Goal: Task Accomplishment & Management: Manage account settings

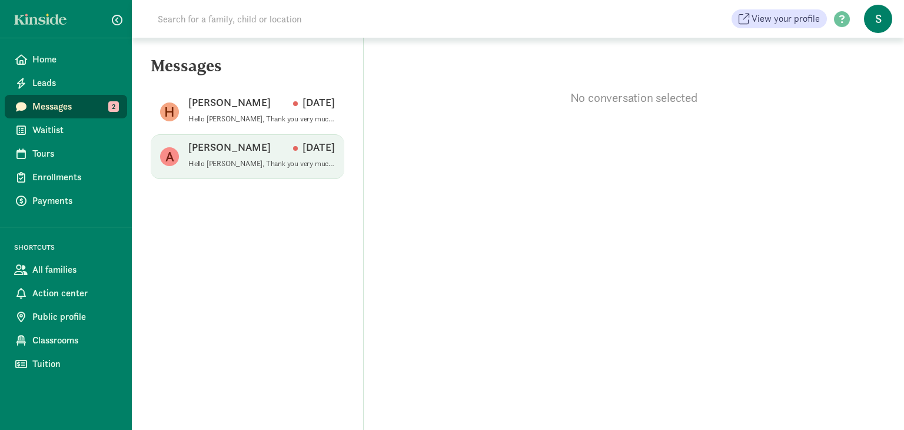
click at [261, 163] on p "Hello Amelia, Thank you very much for your interest in the Kre8 Club. We are cu…" at bounding box center [261, 163] width 147 height 9
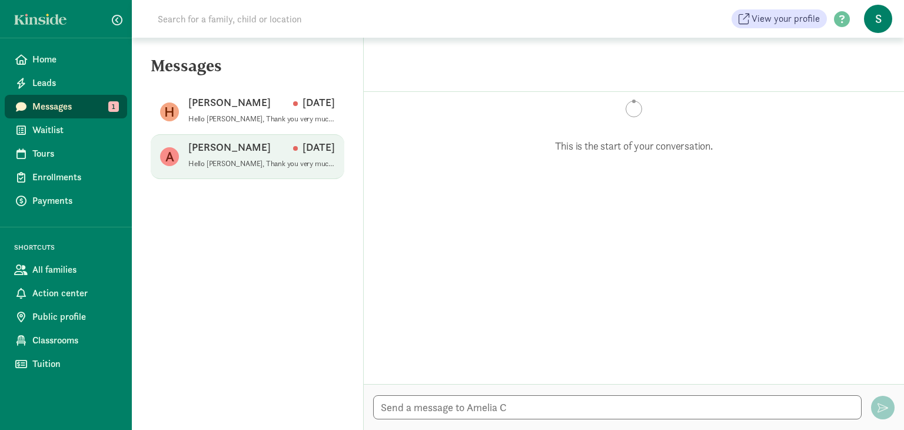
scroll to position [82, 0]
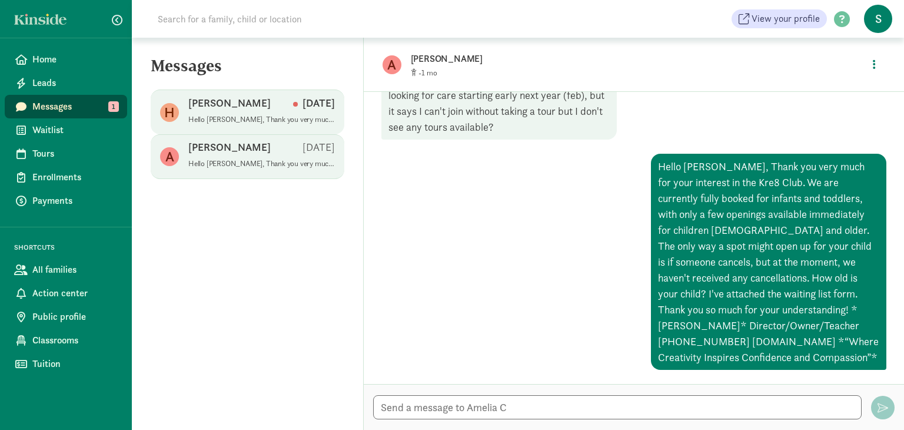
click at [240, 102] on div "Hans R Aug 25" at bounding box center [261, 105] width 147 height 19
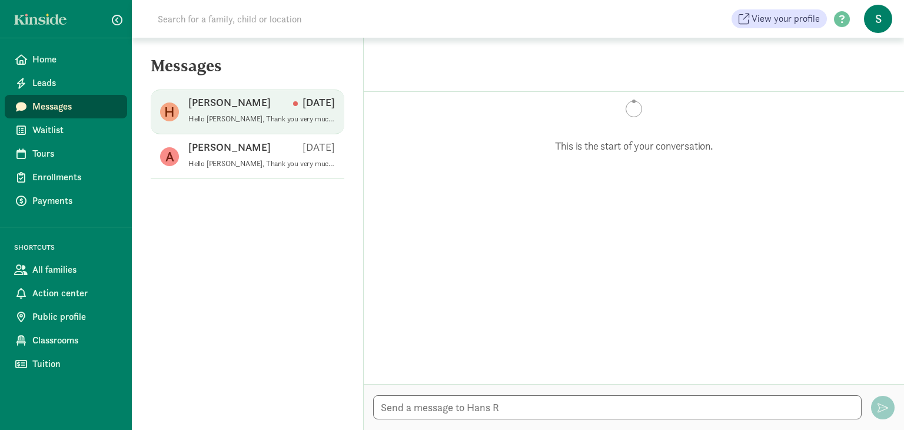
scroll to position [113, 0]
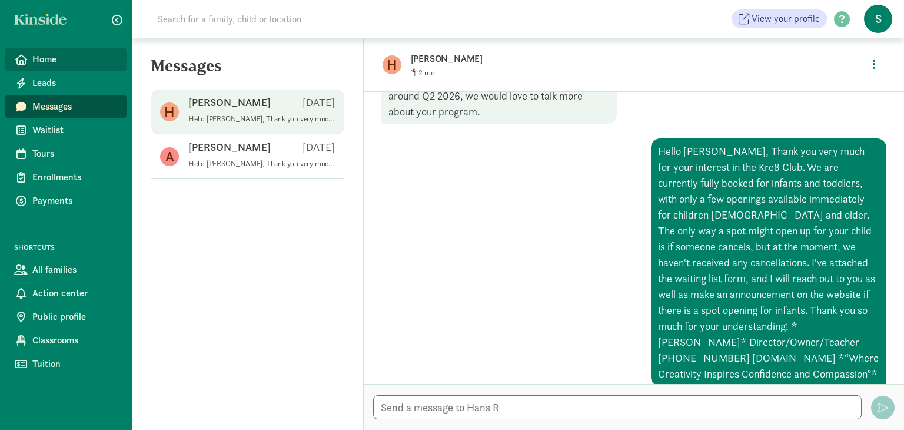
click at [67, 57] on span "Home" at bounding box center [74, 59] width 85 height 14
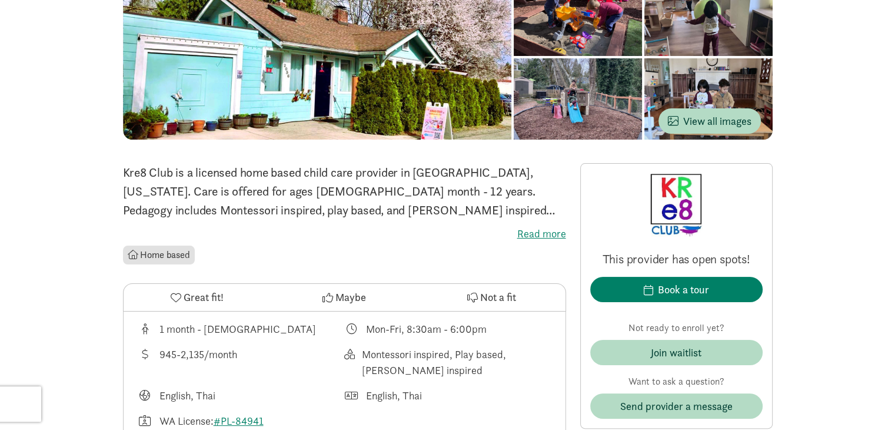
scroll to position [146, 0]
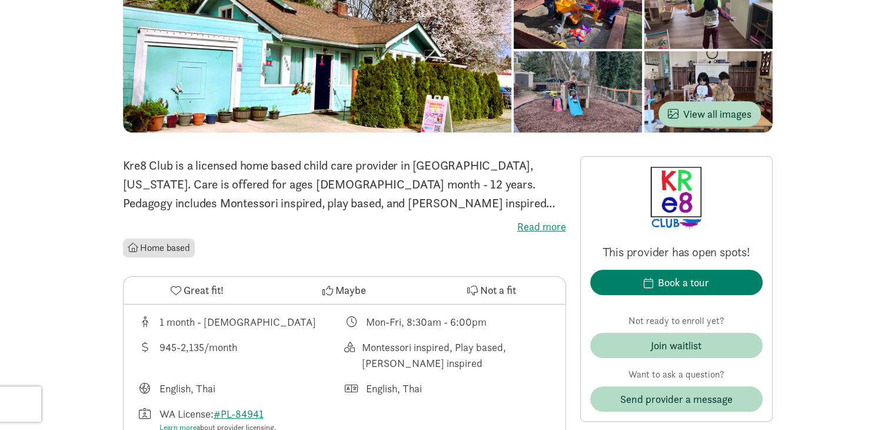
click at [533, 228] on label "Read more" at bounding box center [344, 227] width 443 height 14
click at [0, 0] on input "Read more" at bounding box center [0, 0] width 0 height 0
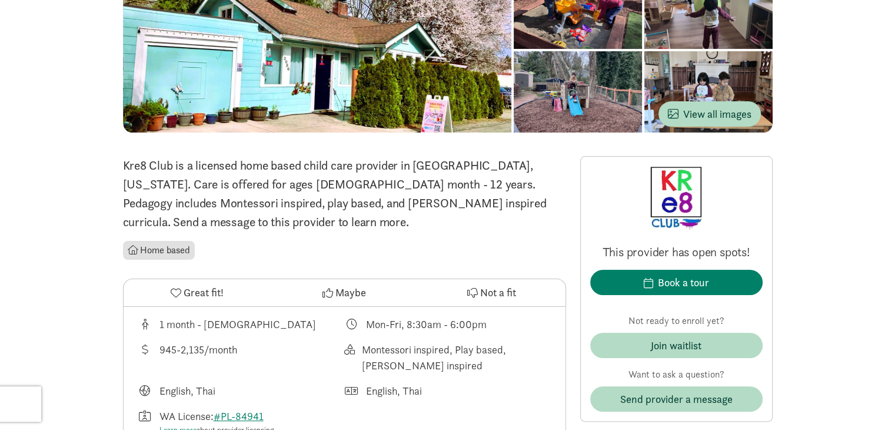
click at [397, 221] on p "Kre8 Club is a licensed home based child care provider in [GEOGRAPHIC_DATA], [U…" at bounding box center [344, 193] width 443 height 75
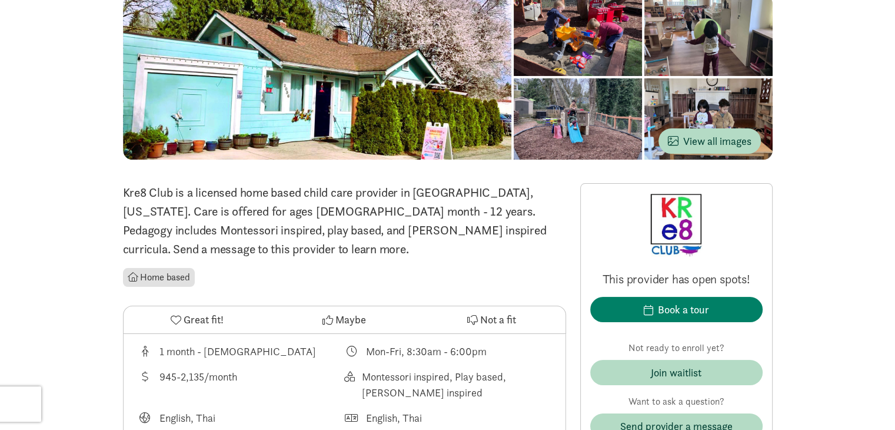
scroll to position [129, 0]
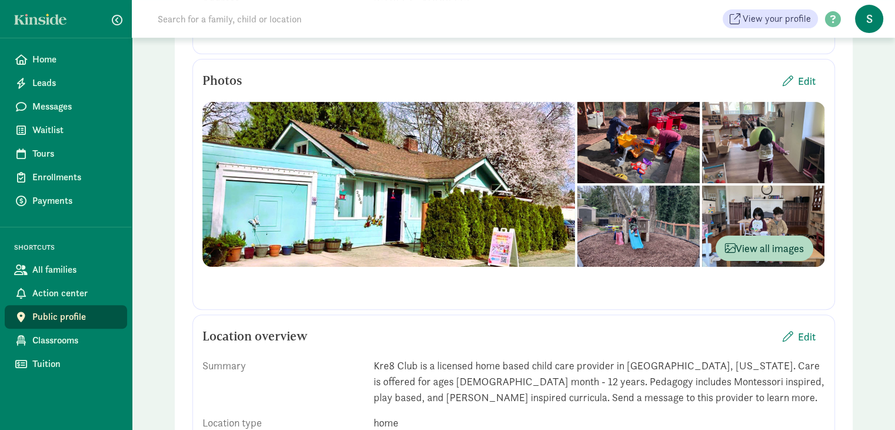
scroll to position [266, 0]
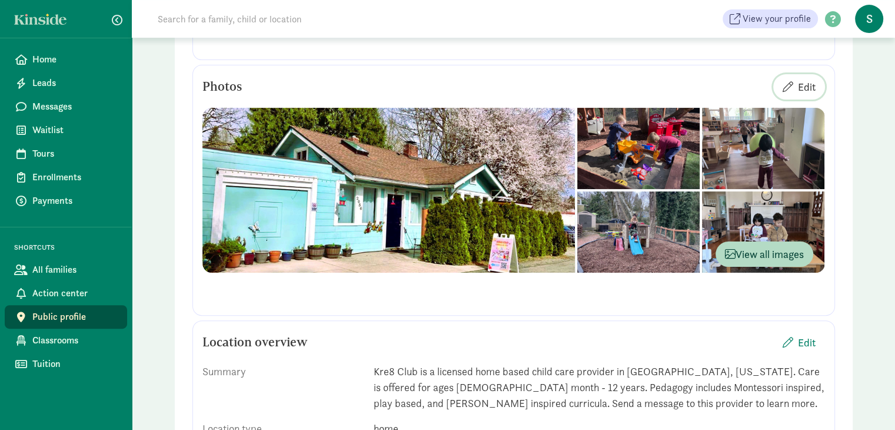
click at [805, 92] on span "Edit" at bounding box center [807, 87] width 18 height 16
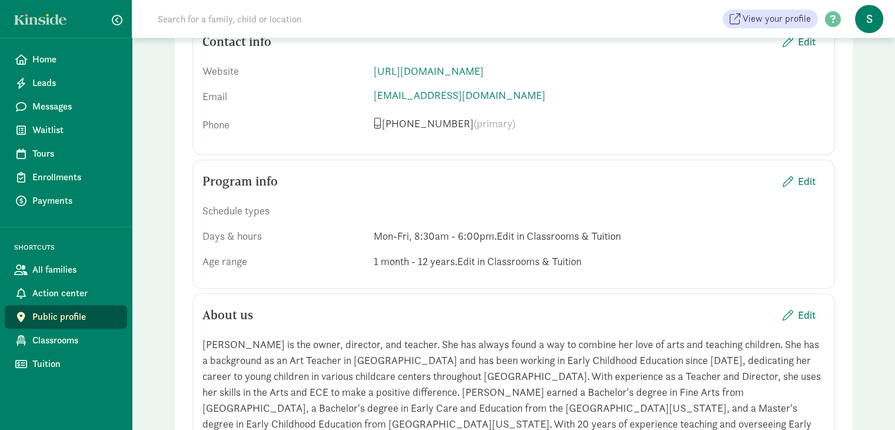
scroll to position [944, 0]
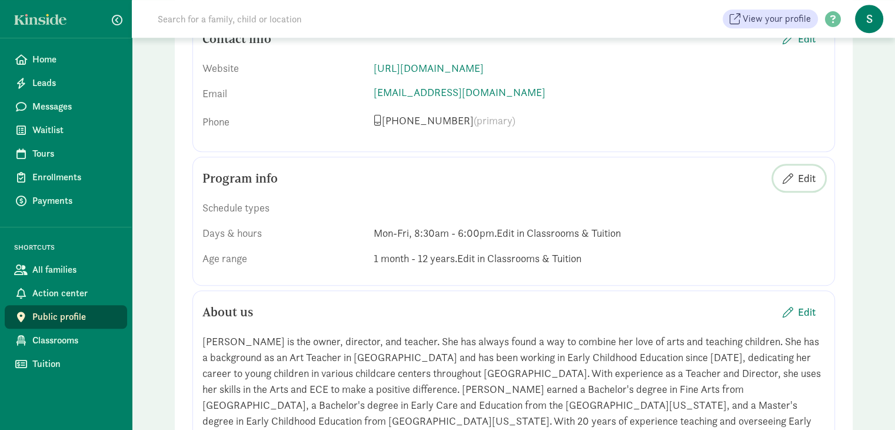
click at [810, 180] on span "Edit" at bounding box center [807, 178] width 18 height 16
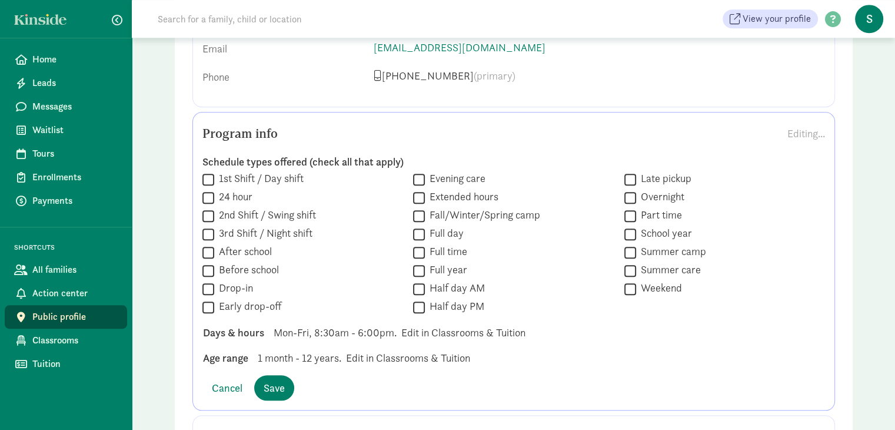
scroll to position [1008, 0]
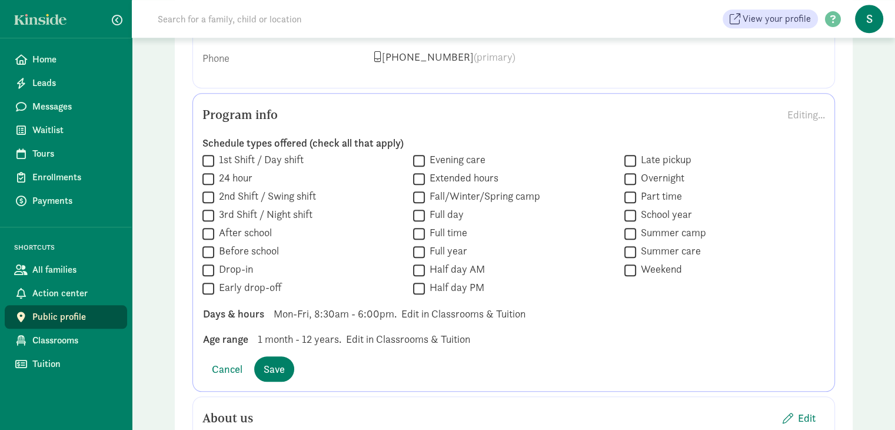
click at [362, 314] on span "Mon-Fri, 8:30am - 6:00pm." at bounding box center [335, 313] width 123 height 16
click at [413, 321] on div "Schedule types offered (check all that apply)  1st Shift / Day shift  24 hour…" at bounding box center [513, 242] width 623 height 230
click at [360, 310] on span "Mon-Fri, 8:30am - 6:00pm." at bounding box center [335, 313] width 123 height 16
click at [329, 373] on div "Cancel Save" at bounding box center [513, 368] width 623 height 25
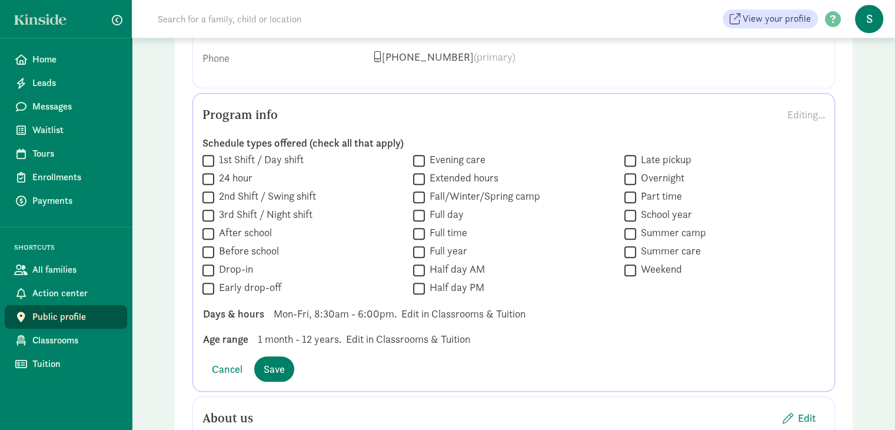
click at [303, 337] on span "1 month - 12 years." at bounding box center [300, 339] width 84 height 16
click at [379, 363] on div "Cancel Save" at bounding box center [513, 368] width 623 height 25
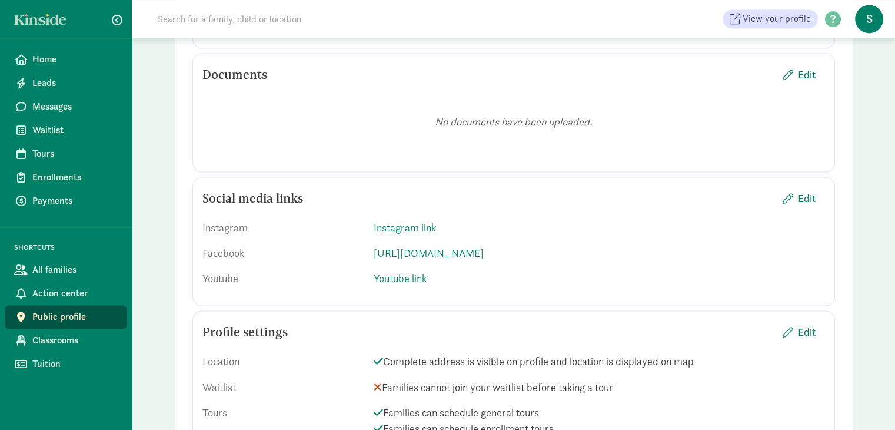
scroll to position [1929, 0]
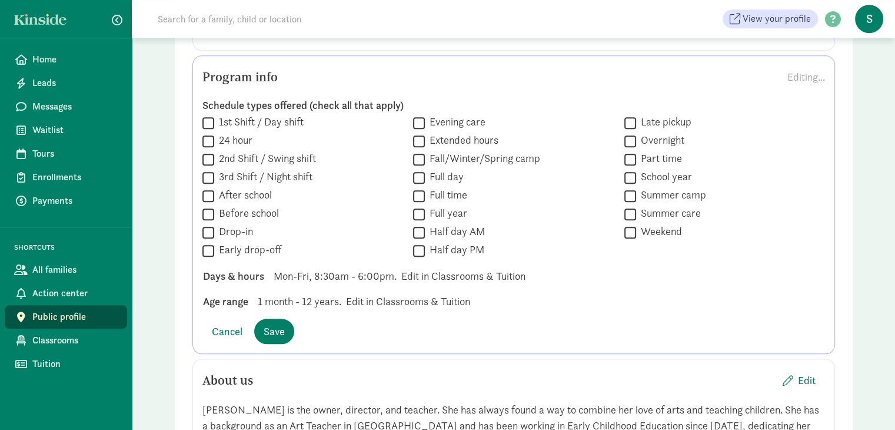
click at [365, 331] on div "Cancel Save" at bounding box center [513, 330] width 623 height 25
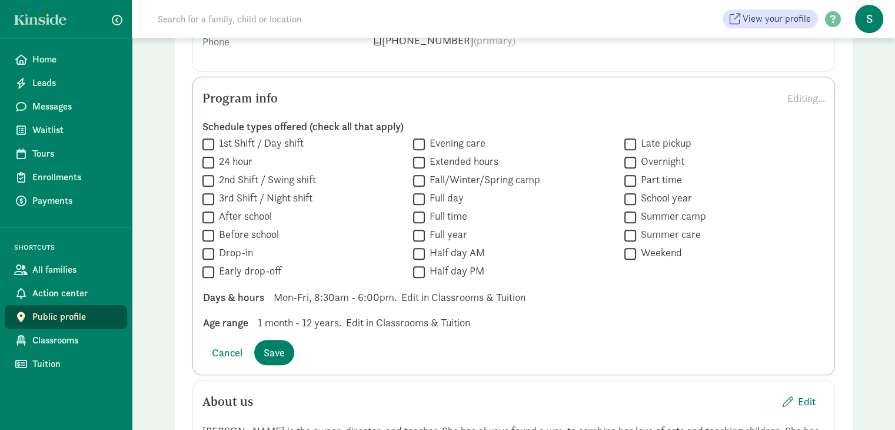
scroll to position [1038, 0]
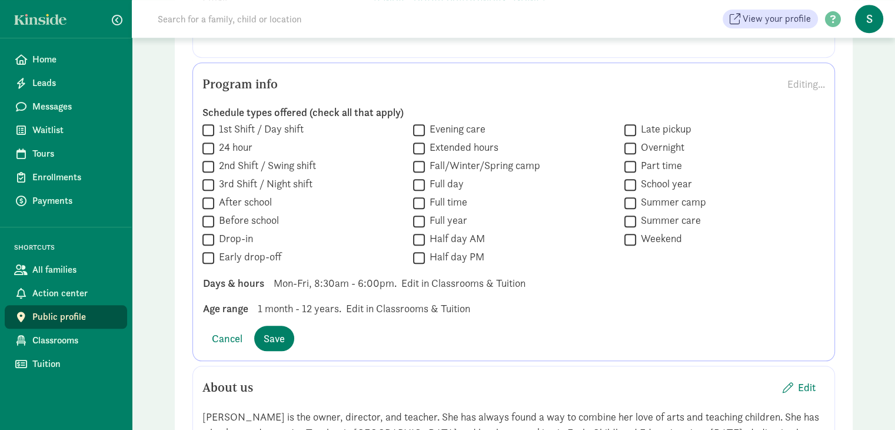
click at [336, 278] on span "Mon-Fri, 8:30am - 6:00pm." at bounding box center [335, 283] width 123 height 16
click at [413, 156] on div " Early drop-off" at bounding box center [513, 148] width 201 height 16
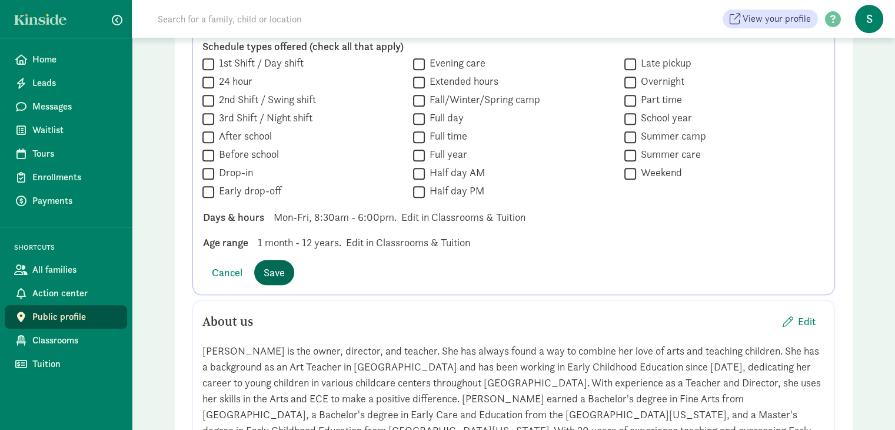
scroll to position [1105, 0]
click at [304, 245] on span "1 month - 12 years." at bounding box center [300, 242] width 84 height 16
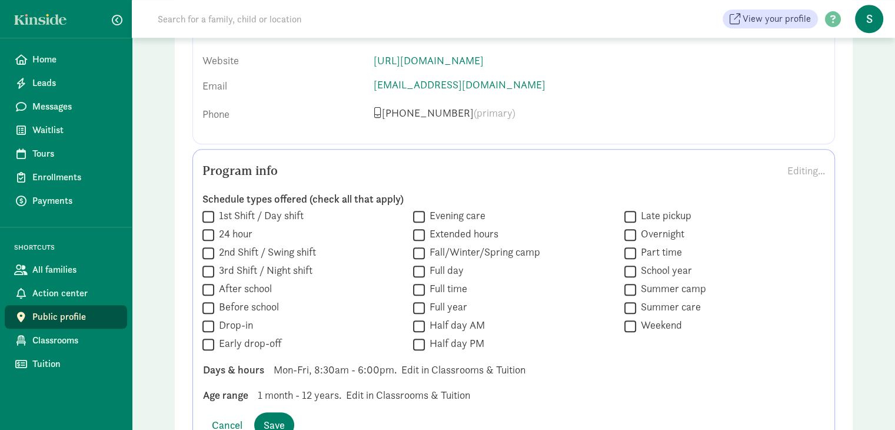
scroll to position [951, 0]
click at [799, 164] on div "Editing..." at bounding box center [807, 171] width 38 height 16
click at [497, 245] on div " Evening care" at bounding box center [513, 253] width 201 height 16
click at [306, 316] on div " 1st Shift / Day shift  24 hour  2nd Shift / Swing shift  3rd Shift / Night…" at bounding box center [513, 281] width 623 height 144
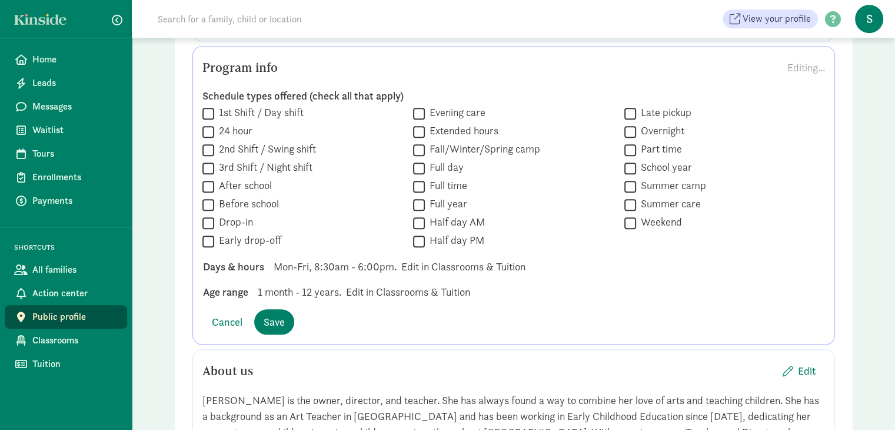
scroll to position [1062, 0]
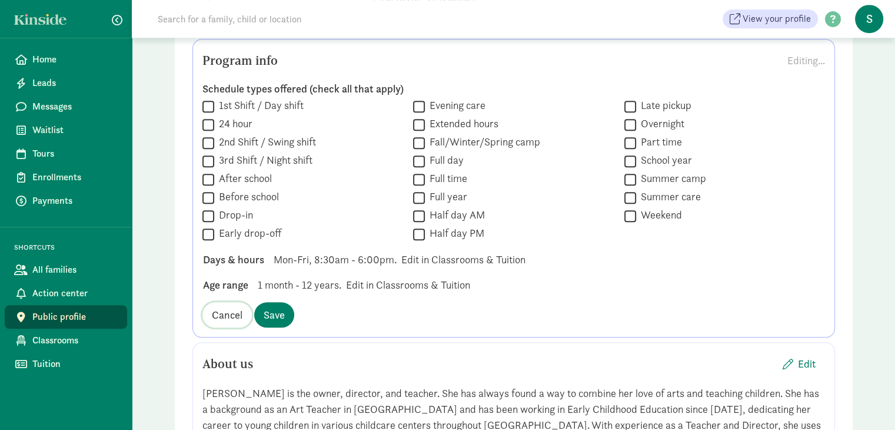
click at [239, 313] on span "Cancel" at bounding box center [227, 315] width 31 height 16
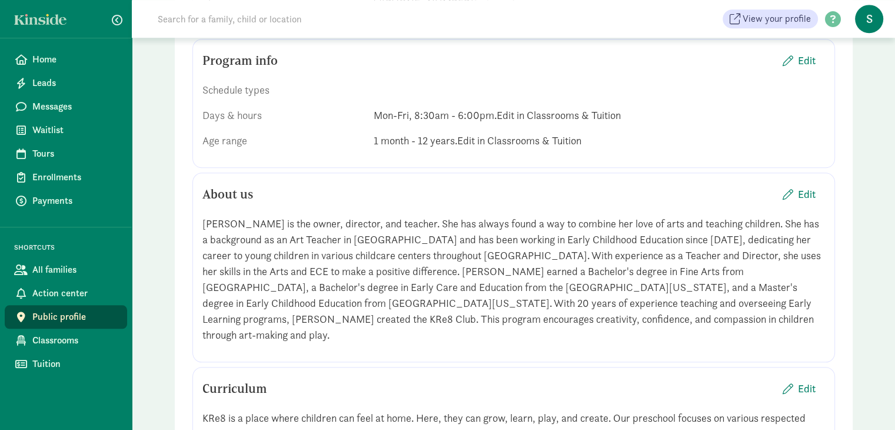
scroll to position [1048, 0]
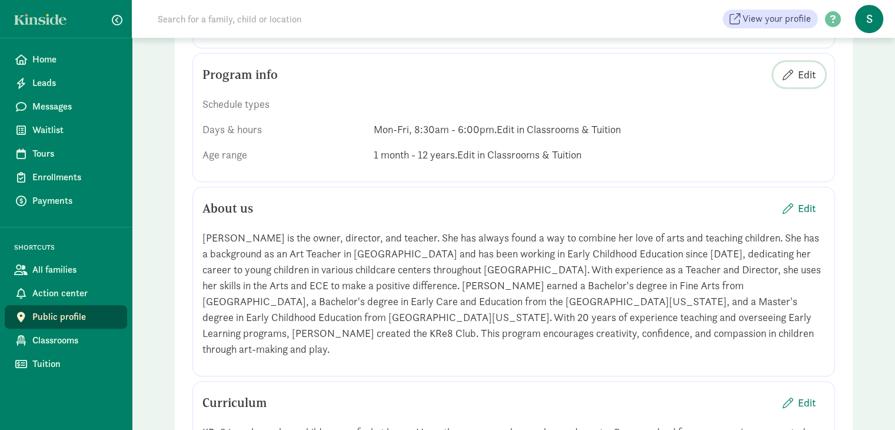
click at [798, 75] on span "Edit" at bounding box center [807, 75] width 18 height 16
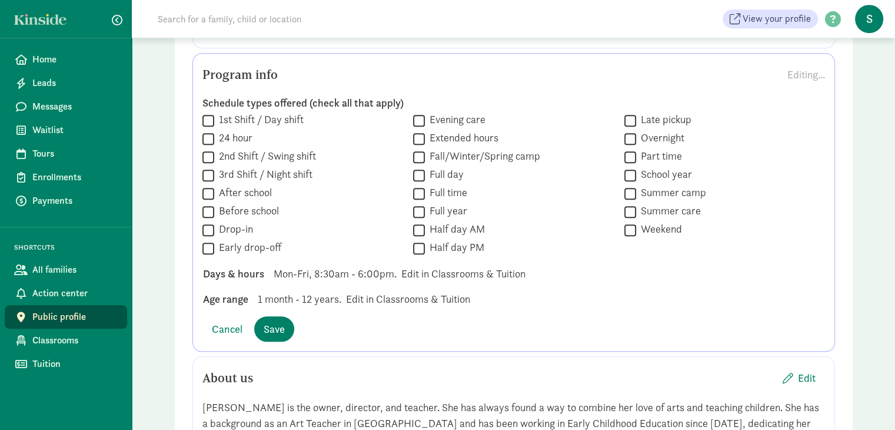
click at [425, 303] on div "Age range 1 month - 12 years. Edit in Classrooms & Tuition" at bounding box center [514, 299] width 640 height 16
click at [445, 291] on div "Days & hours Mon-Fri, 8:30am - 6:00pm. Edit in Classrooms & Tuition" at bounding box center [514, 299] width 640 height 16
click at [210, 280] on div "Schedule types offered (check all that apply)  1st Shift / Day shift  24 hour…" at bounding box center [513, 202] width 623 height 230
click at [214, 270] on div "Days & hours" at bounding box center [233, 273] width 61 height 16
click at [266, 291] on div "Days & hours Mon-Fri, 8:30am - 6:00pm. Edit in Classrooms & Tuition" at bounding box center [514, 299] width 640 height 16
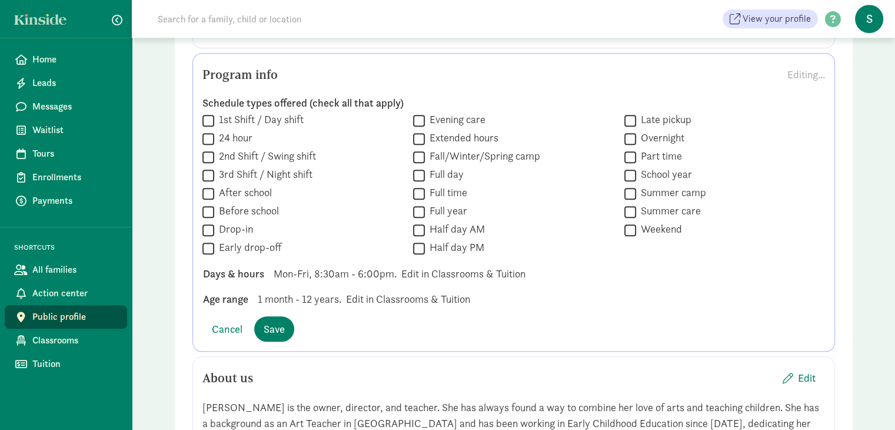
click at [370, 273] on span "Mon-Fri, 8:30am - 6:00pm." at bounding box center [335, 273] width 123 height 16
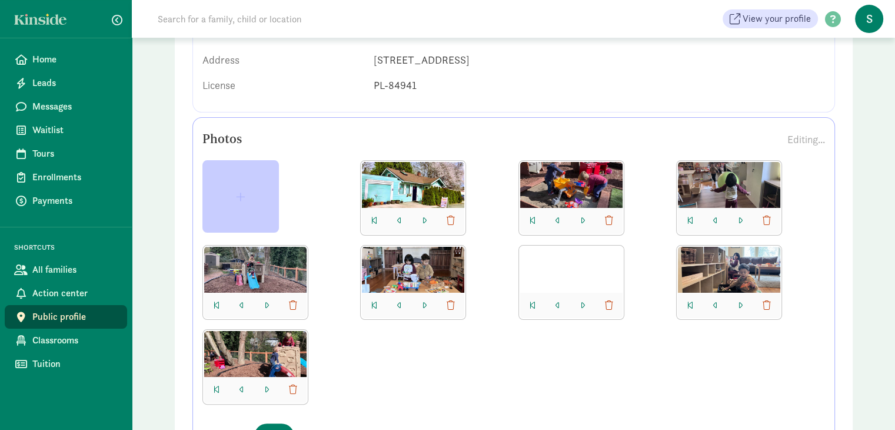
scroll to position [219, 0]
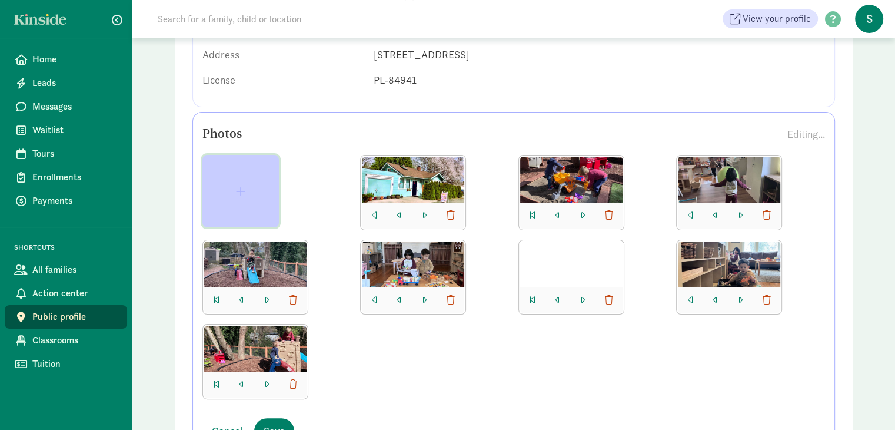
click at [232, 192] on span "button" at bounding box center [241, 191] width 58 height 11
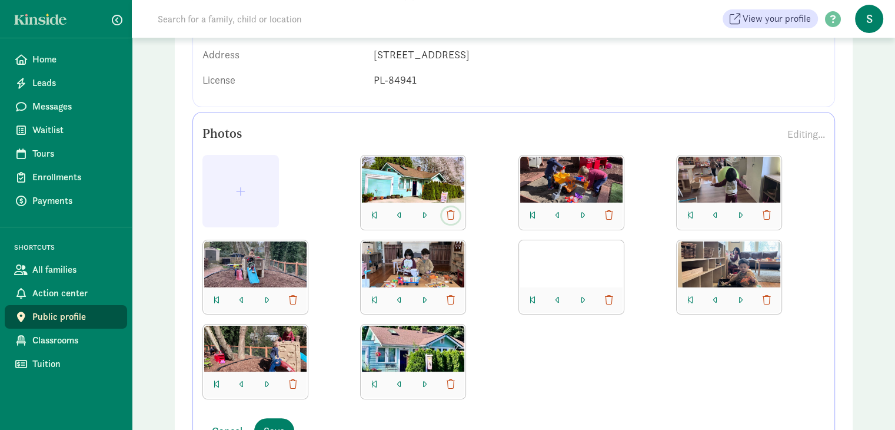
click at [450, 217] on span "button" at bounding box center [451, 215] width 8 height 9
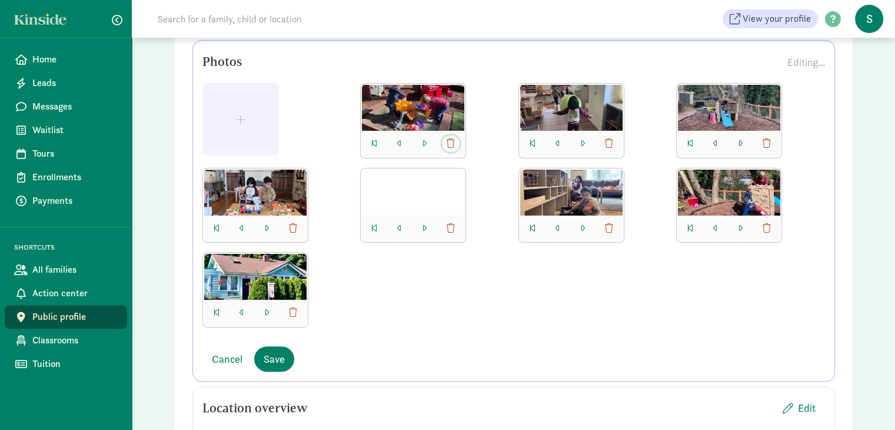
scroll to position [289, 0]
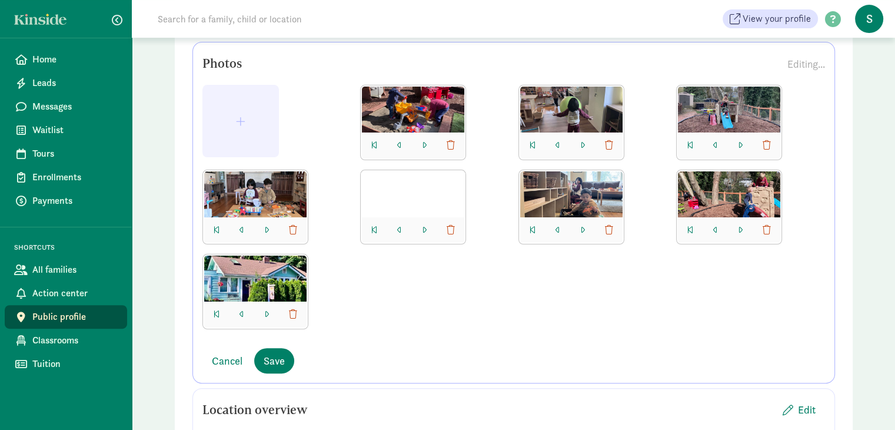
drag, startPoint x: 265, startPoint y: 285, endPoint x: 381, endPoint y: 129, distance: 195.2
click at [381, 129] on div at bounding box center [513, 212] width 623 height 254
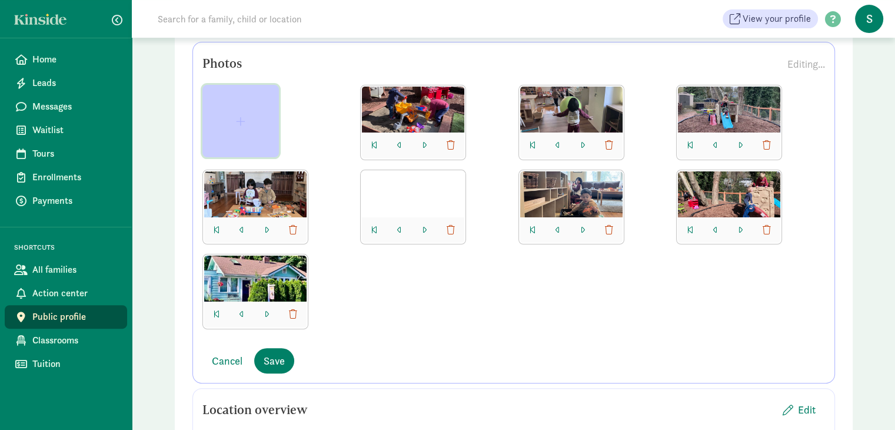
click at [241, 140] on button "button" at bounding box center [240, 121] width 77 height 72
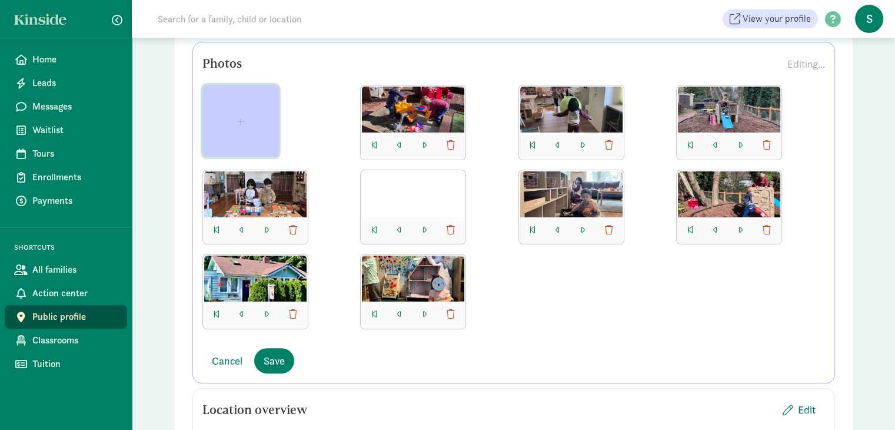
click at [246, 133] on button "button" at bounding box center [240, 121] width 77 height 72
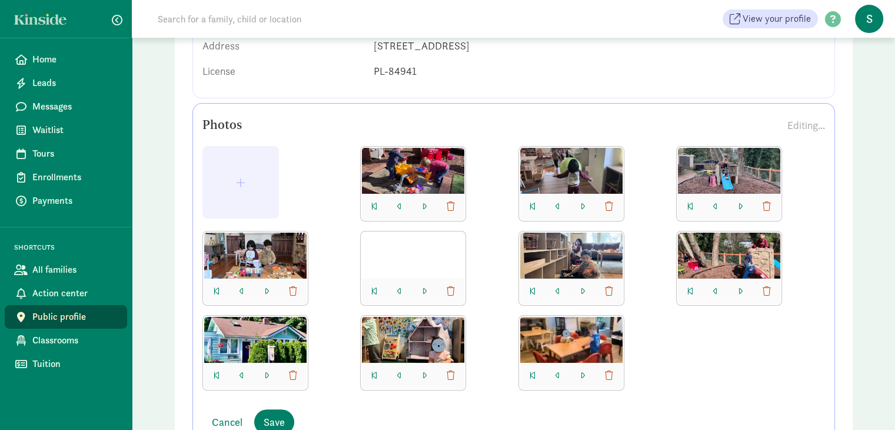
scroll to position [221, 0]
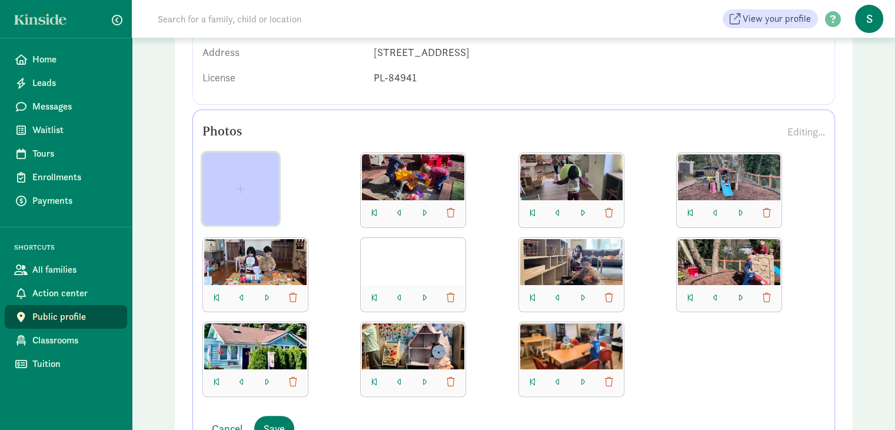
click at [236, 192] on span "button" at bounding box center [240, 189] width 9 height 11
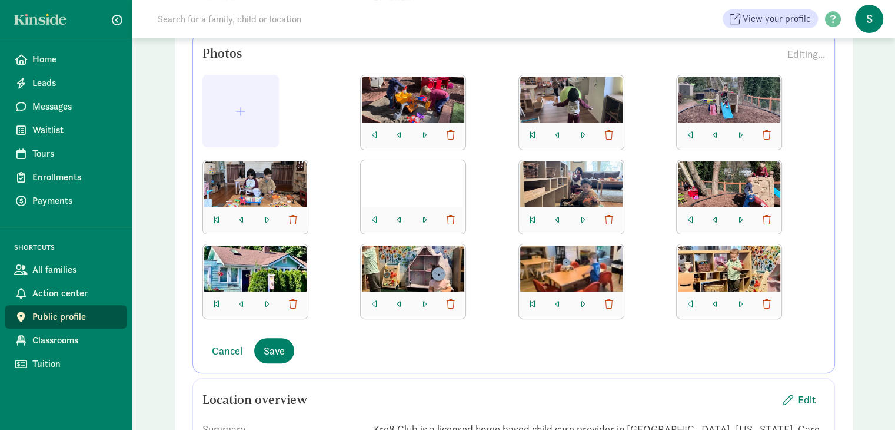
scroll to position [299, 0]
click at [386, 338] on div "Cancel Save" at bounding box center [513, 350] width 623 height 25
drag, startPoint x: 257, startPoint y: 267, endPoint x: 313, endPoint y: 117, distance: 160.4
click at [313, 117] on div at bounding box center [513, 202] width 623 height 254
click at [248, 283] on div at bounding box center [255, 268] width 102 height 46
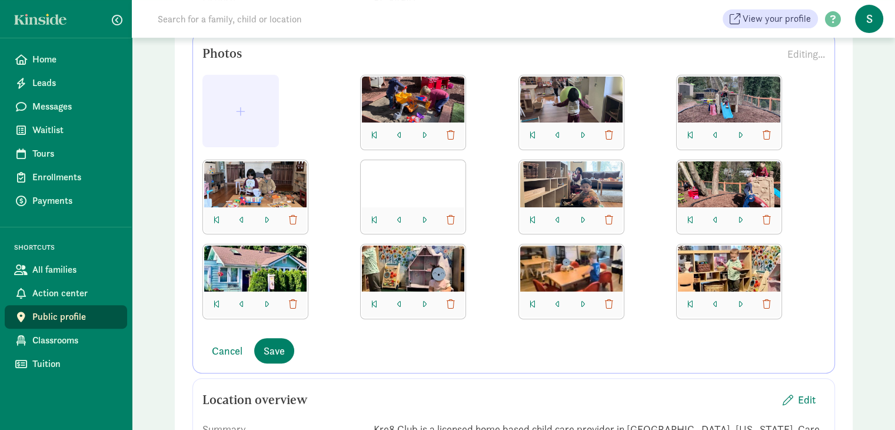
click at [248, 276] on div at bounding box center [255, 268] width 102 height 46
click at [277, 347] on span "Save" at bounding box center [274, 351] width 21 height 16
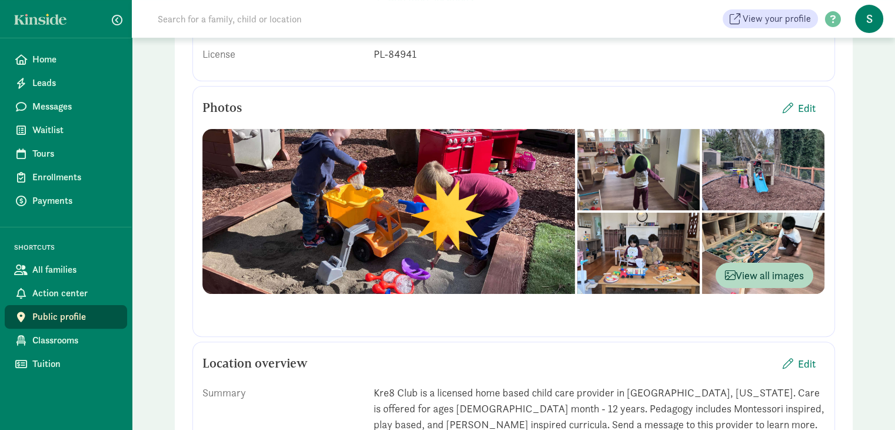
scroll to position [243, 0]
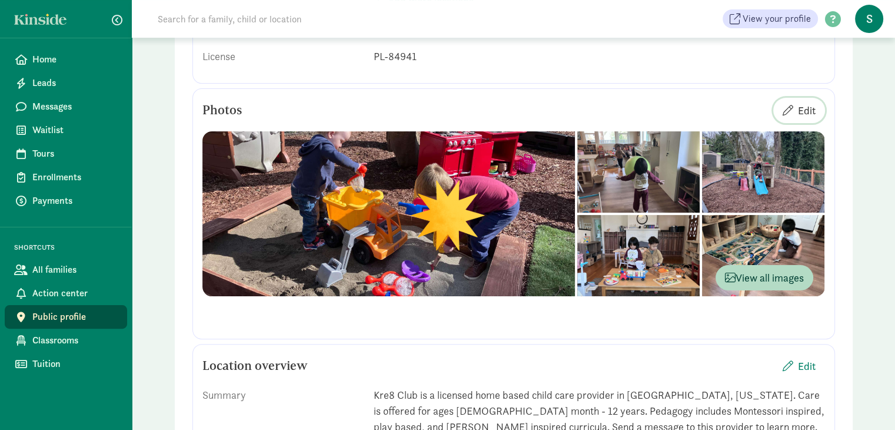
click at [793, 109] on span "Edit" at bounding box center [799, 110] width 33 height 16
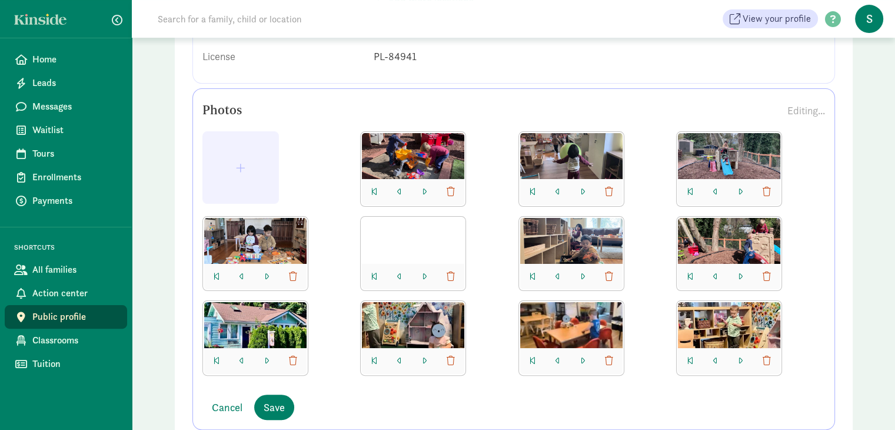
drag, startPoint x: 245, startPoint y: 342, endPoint x: 326, endPoint y: 196, distance: 167.1
click at [326, 196] on div at bounding box center [513, 258] width 623 height 254
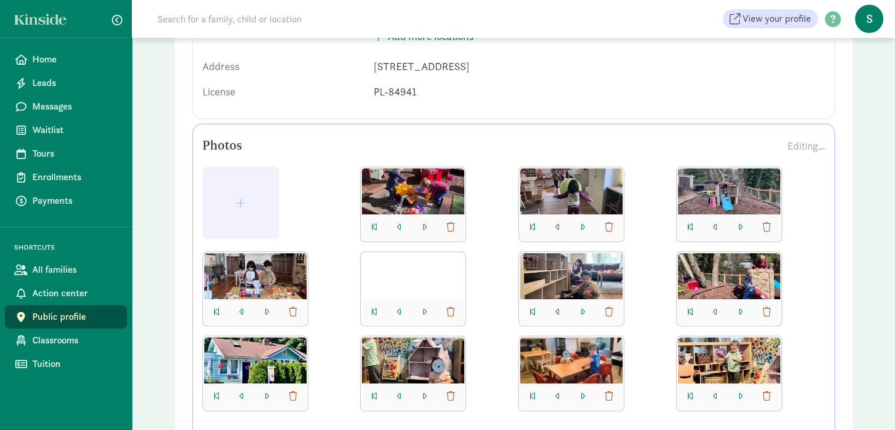
scroll to position [200, 0]
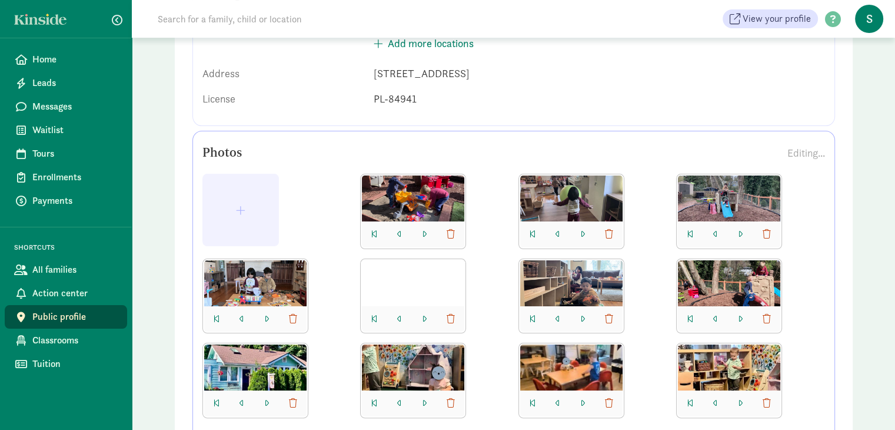
click at [248, 387] on div at bounding box center [255, 367] width 102 height 46
click at [215, 403] on span "button" at bounding box center [217, 402] width 6 height 9
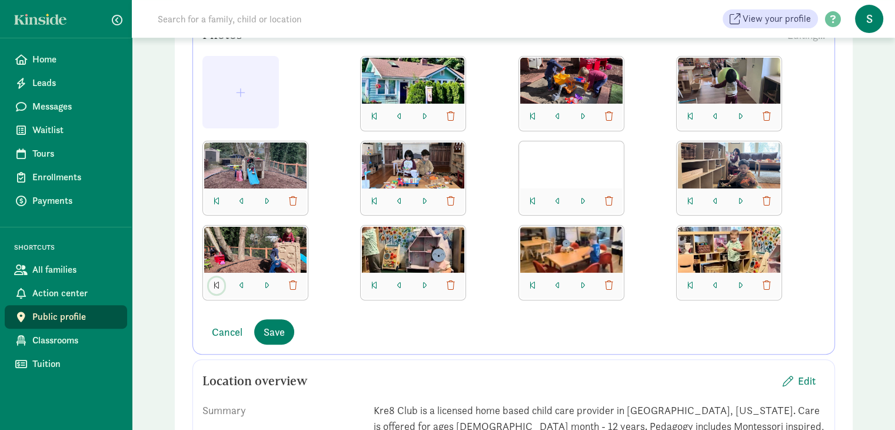
scroll to position [323, 0]
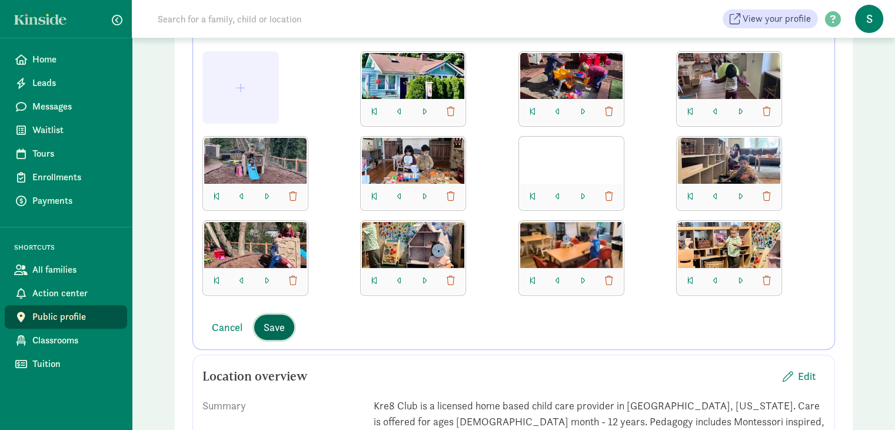
click at [261, 331] on button "Save" at bounding box center [274, 326] width 40 height 25
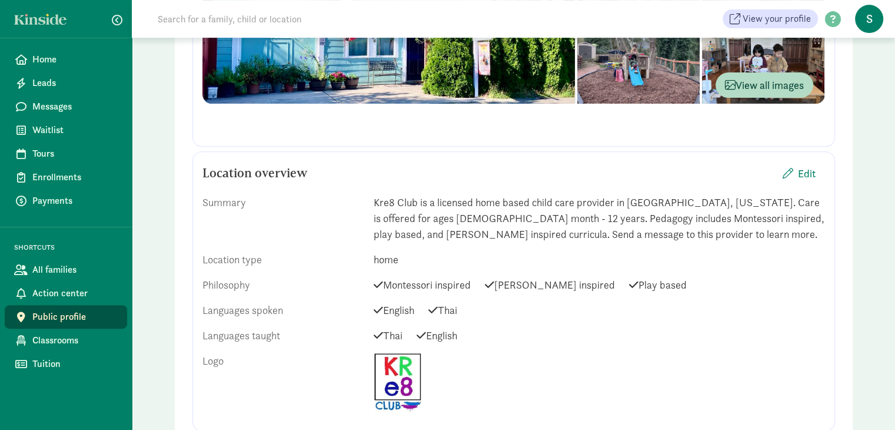
scroll to position [434, 0]
click at [799, 177] on span "Edit" at bounding box center [807, 174] width 18 height 16
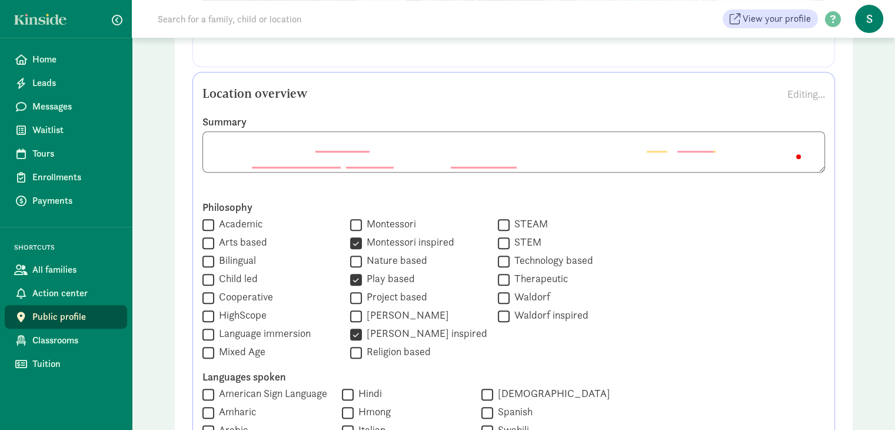
scroll to position [515, 0]
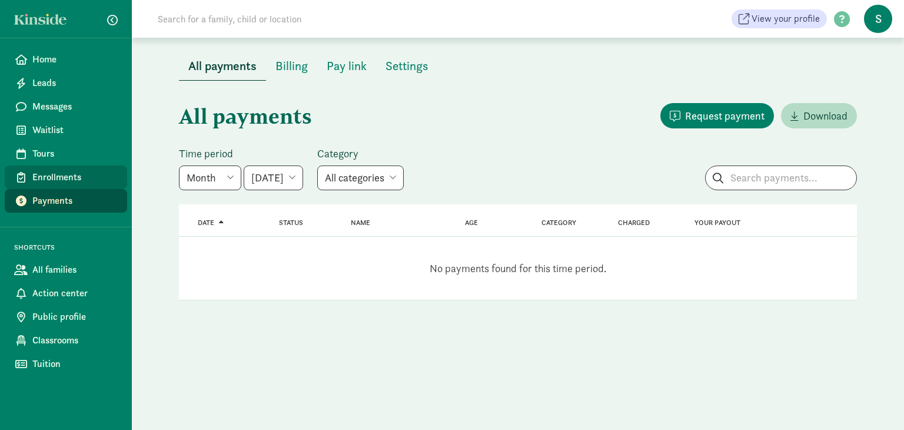
click at [59, 181] on span "Enrollments" at bounding box center [74, 177] width 85 height 14
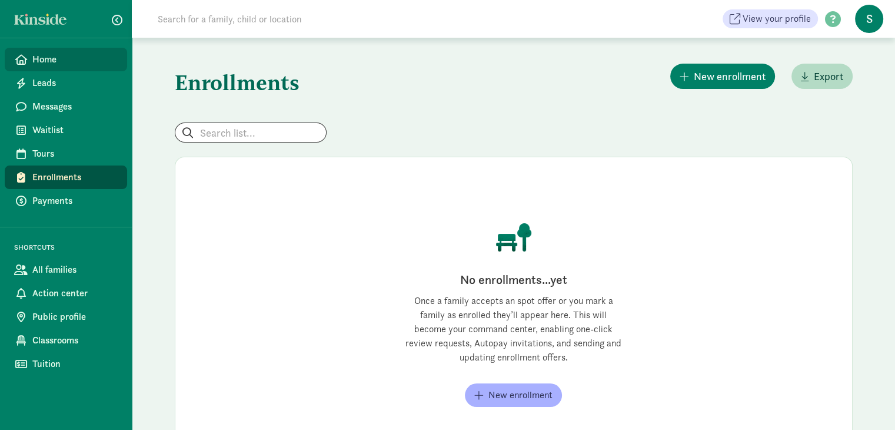
click at [40, 56] on span "Home" at bounding box center [74, 59] width 85 height 14
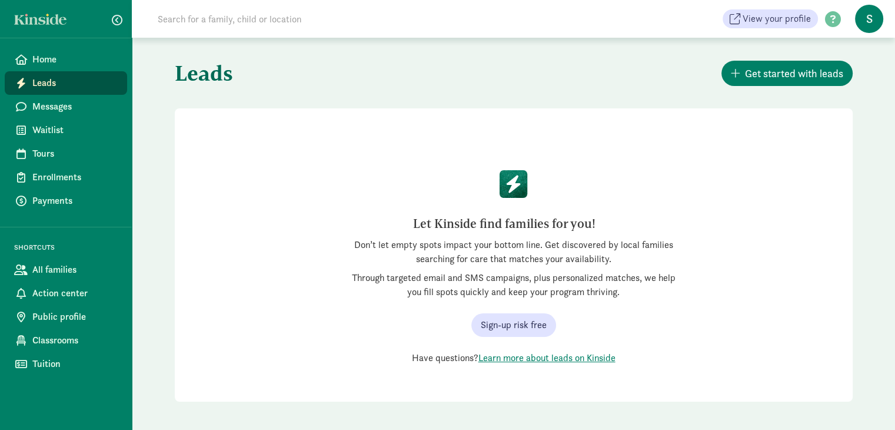
click at [47, 65] on span "Home" at bounding box center [74, 59] width 85 height 14
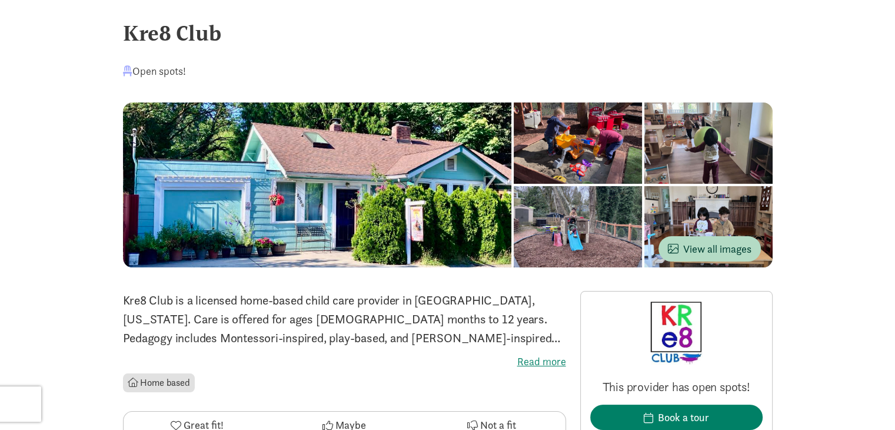
scroll to position [11, 0]
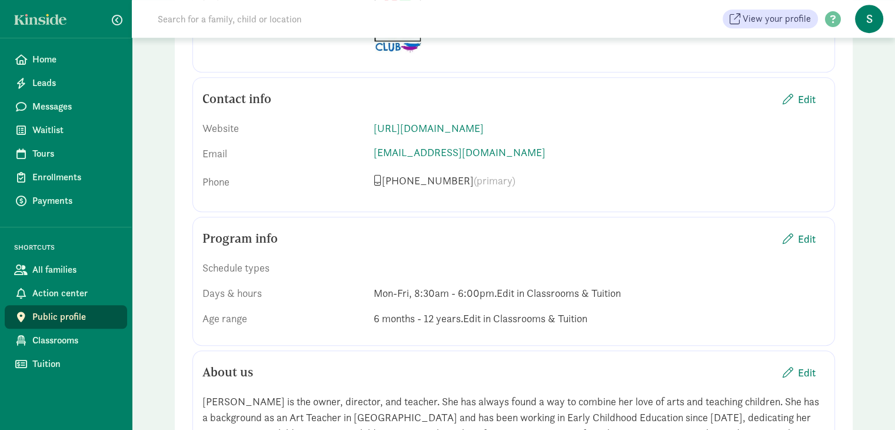
scroll to position [812, 0]
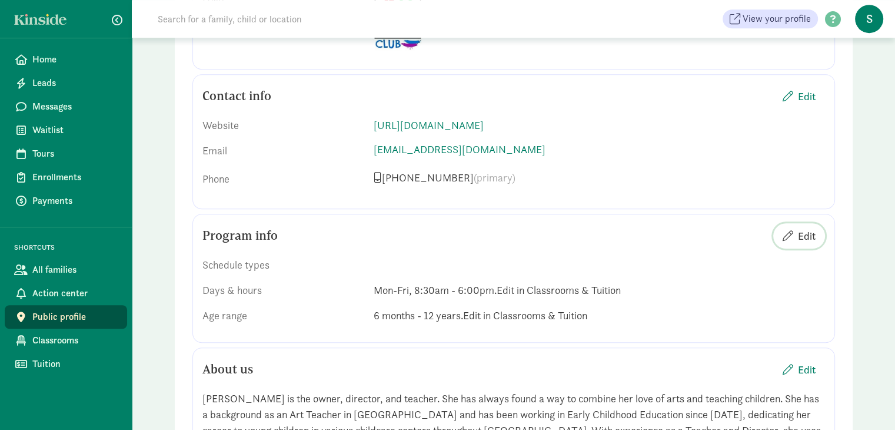
click at [814, 228] on span "Edit" at bounding box center [807, 236] width 18 height 16
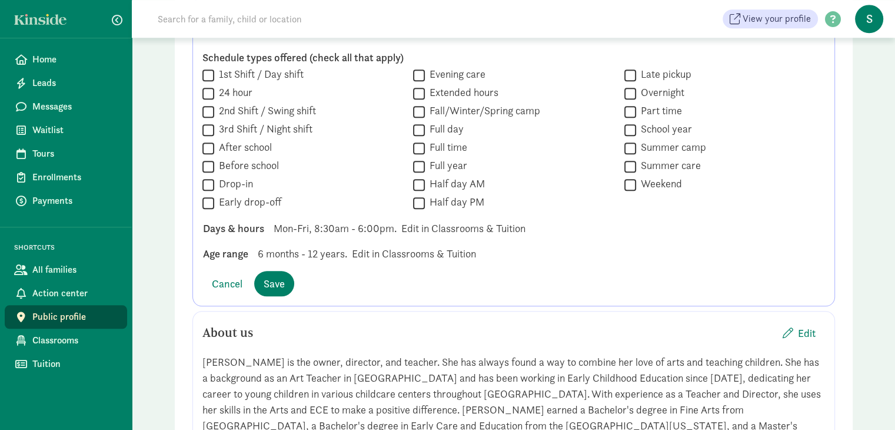
scroll to position [1061, 0]
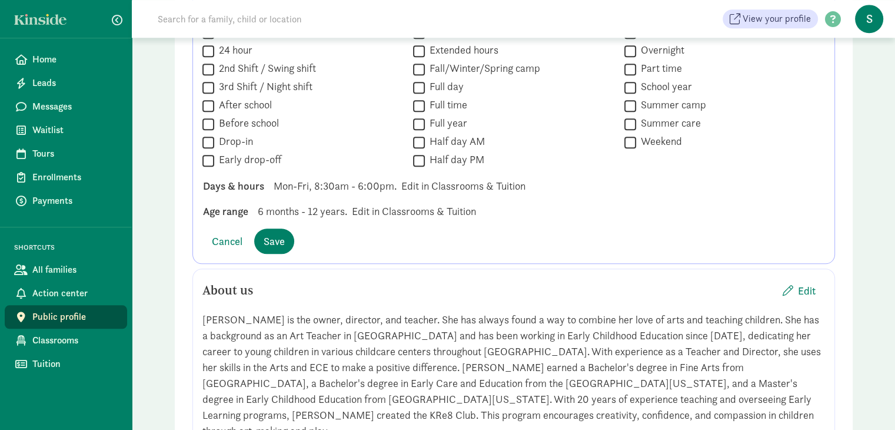
click at [465, 203] on div "Days & hours Mon-Fri, 8:30am - 6:00pm. Edit in Classrooms & Tuition" at bounding box center [514, 211] width 640 height 16
click at [390, 177] on div "Schedule types offered (check all that apply)  1st Shift / Day shift  24 hour…" at bounding box center [513, 114] width 623 height 230
click at [372, 178] on span "Mon-Fri, 8:30am - 6:00pm." at bounding box center [335, 186] width 123 height 16
click at [394, 178] on span "Mon-Fri, 8:30am - 6:00pm." at bounding box center [335, 186] width 123 height 16
click at [381, 178] on span "Mon-Fri, 8:30am - 6:00pm." at bounding box center [335, 186] width 123 height 16
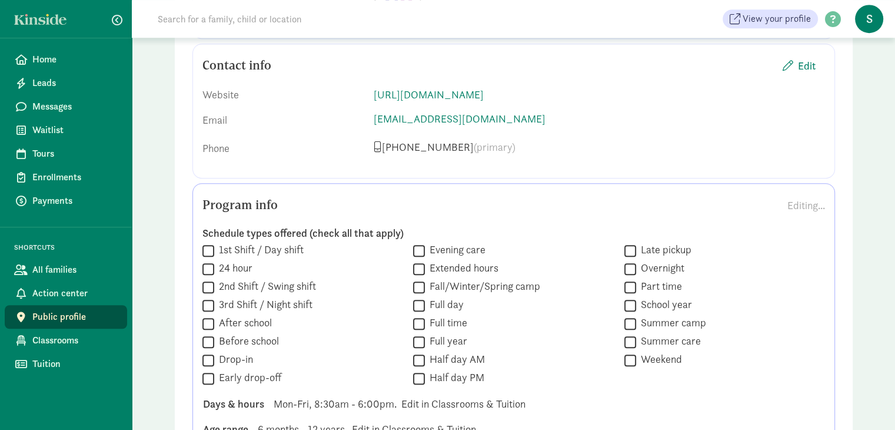
scroll to position [845, 0]
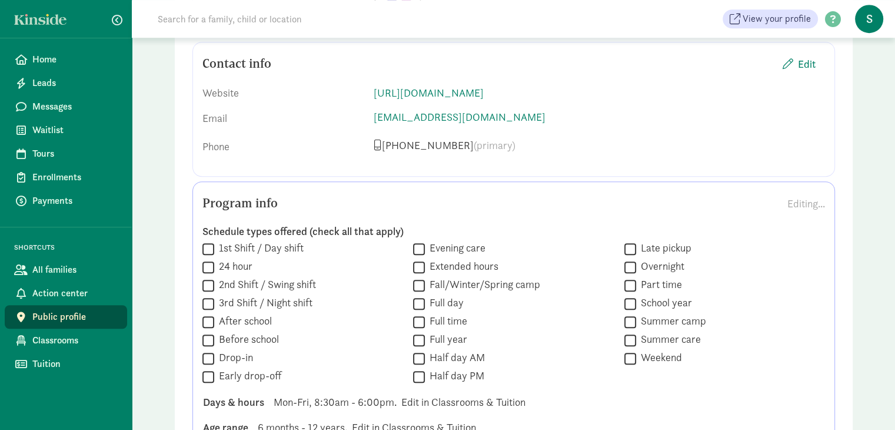
click at [333, 350] on div " After school" at bounding box center [302, 358] width 201 height 16
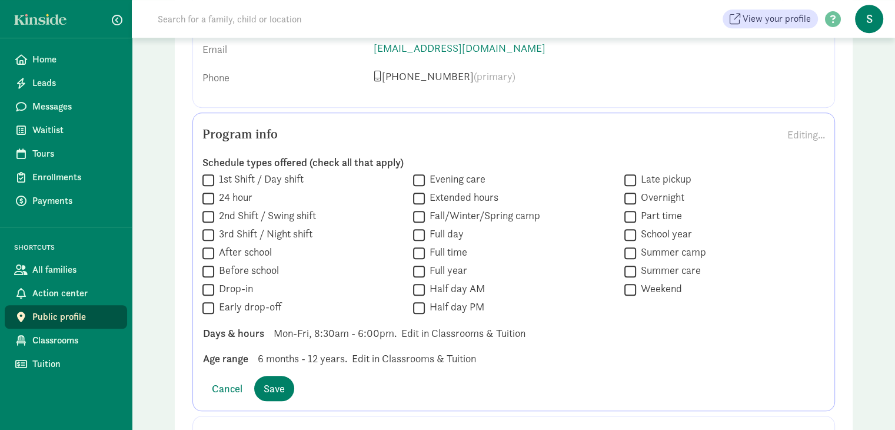
scroll to position [914, 0]
click at [417, 227] on input "Full day" at bounding box center [419, 235] width 12 height 16
checkbox input "true"
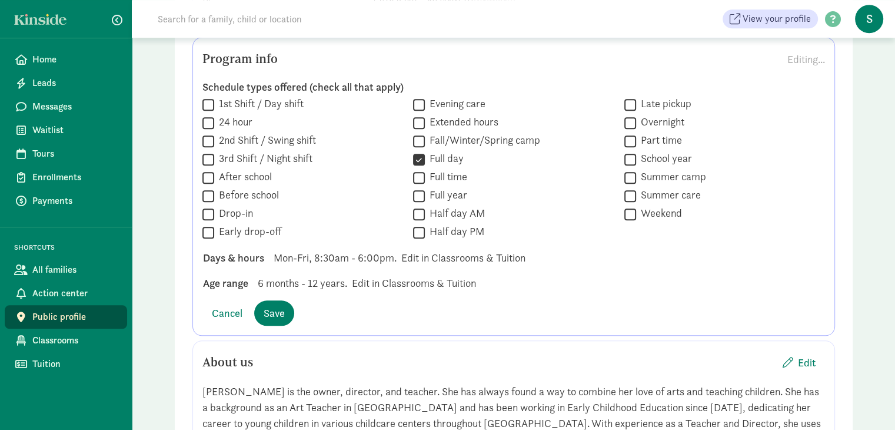
scroll to position [989, 0]
click at [553, 274] on div "Schedule types offered (check all that apply)  1st Shift / Day shift  24 hour…" at bounding box center [513, 186] width 623 height 230
click at [374, 250] on span "Mon-Fri, 8:30am - 6:00pm." at bounding box center [335, 258] width 123 height 16
click at [227, 305] on span "Cancel" at bounding box center [227, 313] width 31 height 16
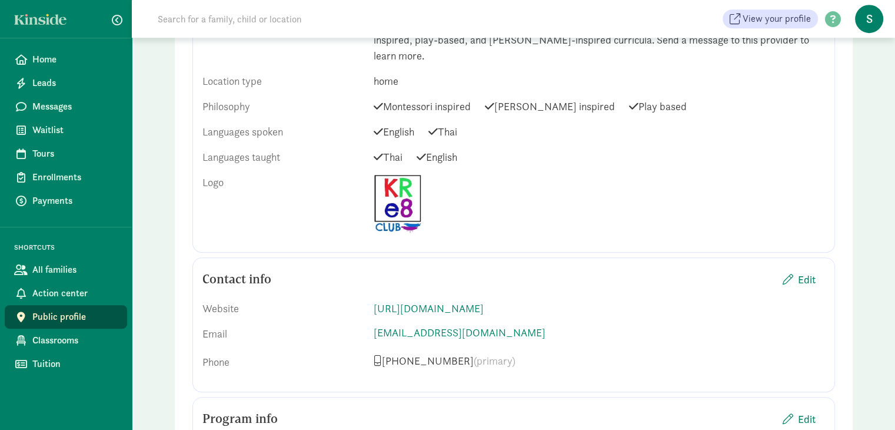
scroll to position [610, 0]
